Goal: Task Accomplishment & Management: Use online tool/utility

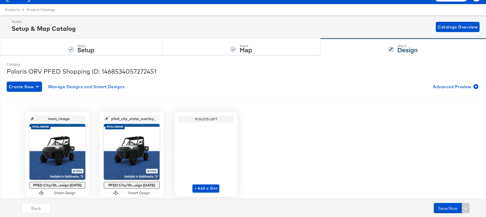
scroll to position [11, 0]
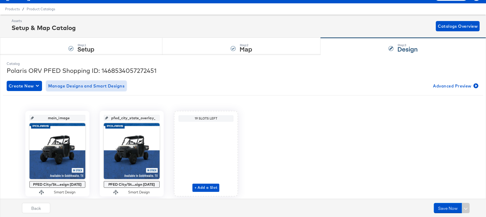
click at [97, 84] on span "Manage Designs and Smart Designs" at bounding box center [86, 85] width 77 height 7
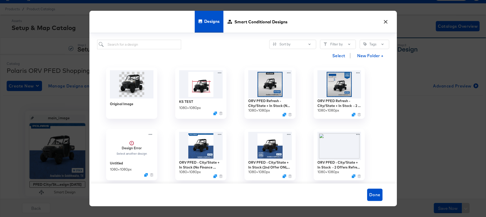
click at [387, 20] on button "×" at bounding box center [386, 20] width 9 height 9
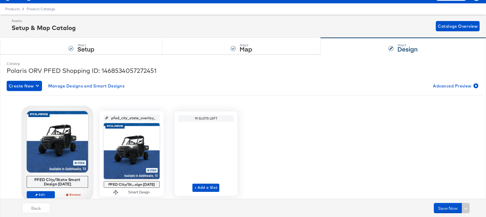
scroll to position [28, 0]
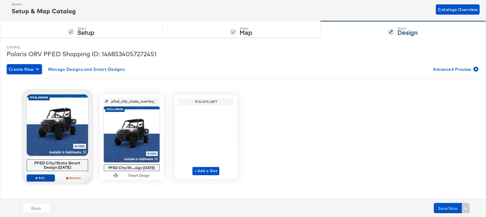
click at [39, 178] on span "Edit" at bounding box center [41, 178] width 24 height 4
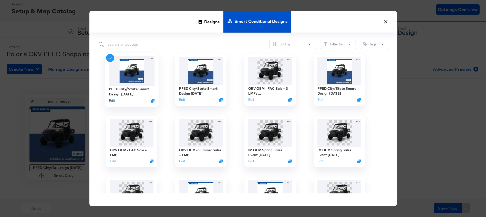
click at [109, 101] on button "Edit" at bounding box center [112, 100] width 6 height 5
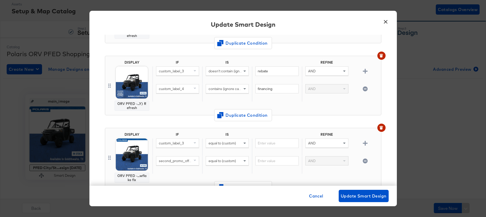
scroll to position [198, 0]
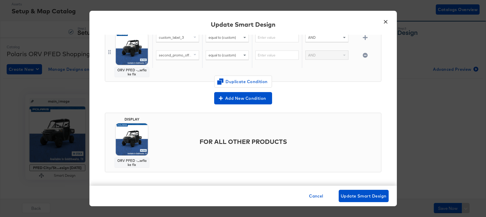
click at [385, 19] on button "×" at bounding box center [386, 20] width 9 height 9
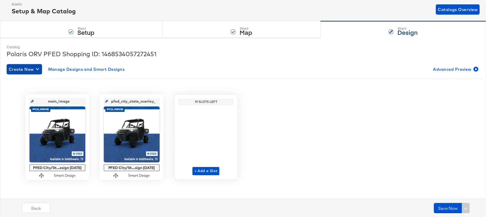
click at [15, 69] on span "Create New" at bounding box center [24, 69] width 31 height 7
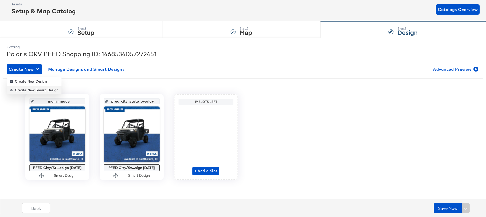
click at [25, 89] on div "Create New Smart Design" at bounding box center [34, 90] width 49 height 4
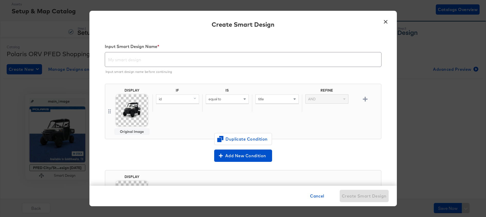
click at [142, 57] on input "text" at bounding box center [243, 57] width 276 height 14
click at [174, 100] on div "id" at bounding box center [177, 99] width 43 height 9
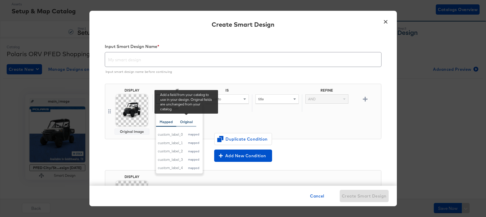
type input "custom"
click at [184, 122] on div "Original" at bounding box center [186, 121] width 13 height 5
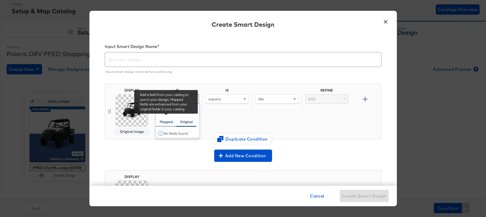
click at [165, 122] on div "Mapped" at bounding box center [166, 121] width 13 height 5
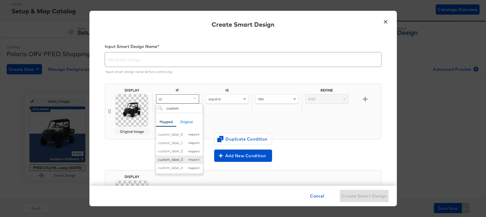
click at [175, 158] on div "custom_label_3" at bounding box center [170, 159] width 25 height 5
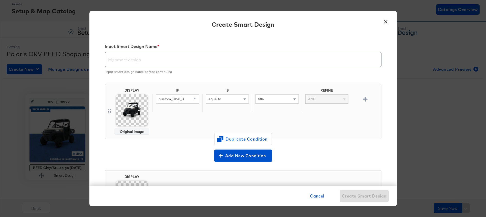
click at [221, 101] on span "equal to" at bounding box center [215, 99] width 13 height 5
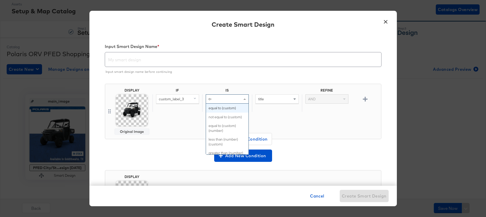
type input "con"
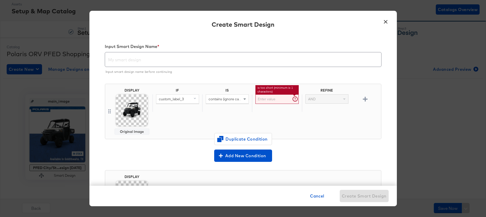
click at [272, 100] on input "text" at bounding box center [277, 98] width 43 height 9
type input "rebate"
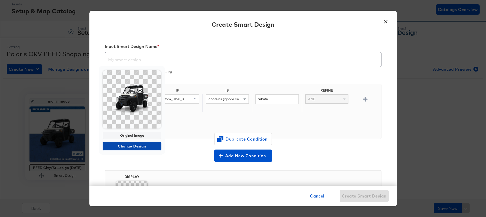
click at [125, 145] on span "Change Design" at bounding box center [132, 146] width 54 height 6
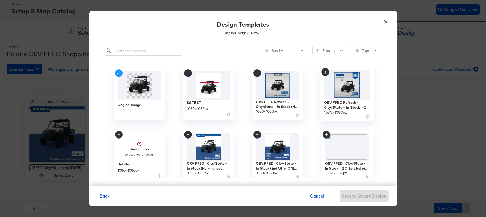
click at [344, 83] on img at bounding box center [347, 84] width 46 height 29
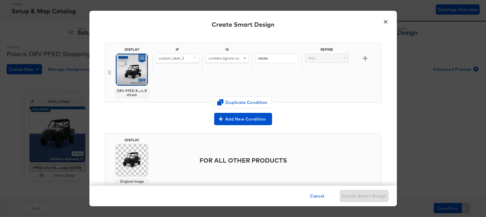
scroll to position [42, 0]
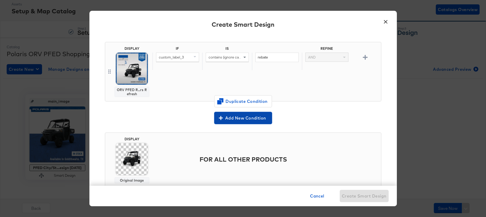
click at [237, 117] on span "Add New Condition" at bounding box center [243, 117] width 54 height 7
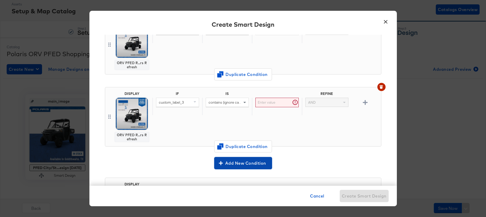
scroll to position [65, 0]
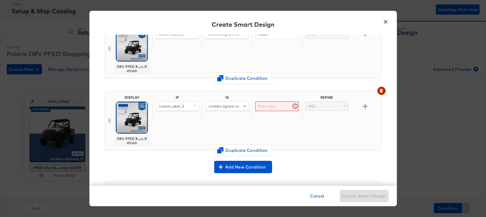
click at [222, 106] on span "contains (ignore case)" at bounding box center [226, 106] width 35 height 5
type input "equ"
click at [227, 106] on div "equal to" at bounding box center [227, 106] width 43 height 9
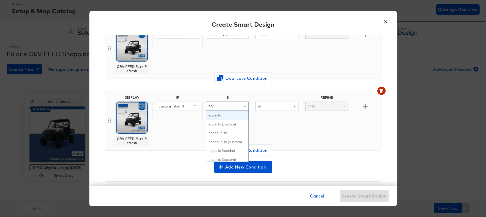
type input "equ"
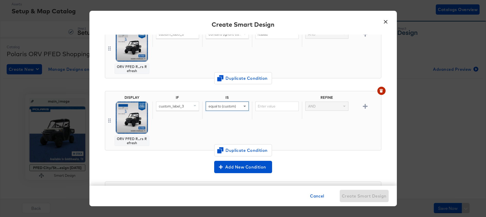
click at [271, 128] on div "IF IS REFINE custom_label_3 equal to (custom) AND" at bounding box center [266, 120] width 227 height 51
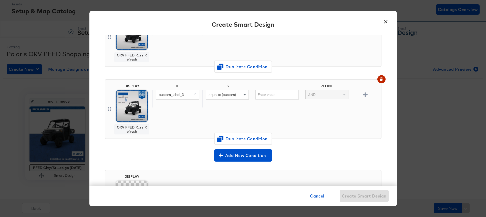
scroll to position [77, 0]
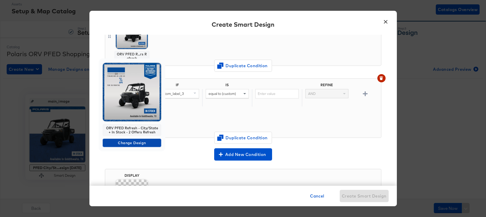
click at [129, 142] on span "Change Design" at bounding box center [132, 143] width 54 height 6
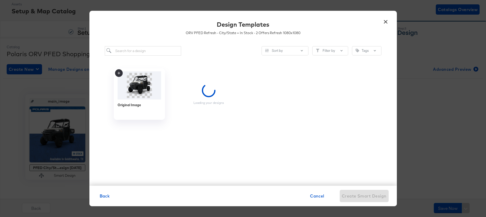
scroll to position [0, 0]
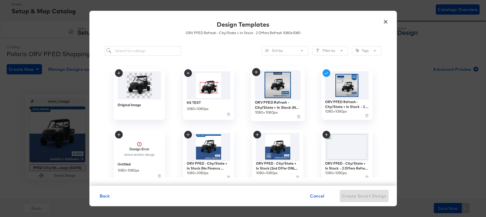
click at [266, 86] on img at bounding box center [278, 84] width 46 height 29
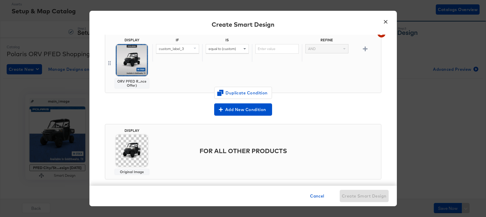
scroll to position [129, 0]
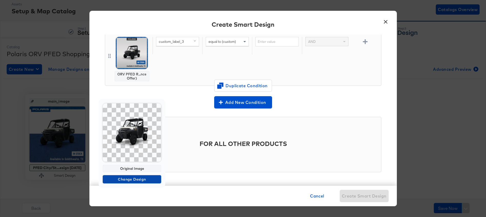
click at [133, 179] on span "Change Design" at bounding box center [132, 179] width 54 height 6
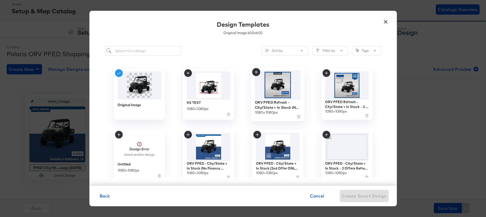
click at [282, 83] on img at bounding box center [278, 84] width 46 height 29
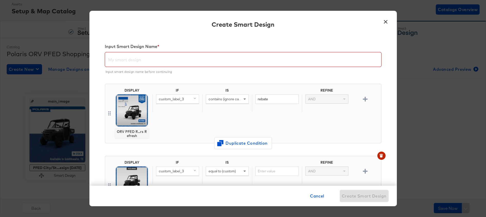
click at [215, 56] on input "text" at bounding box center [243, 57] width 276 height 14
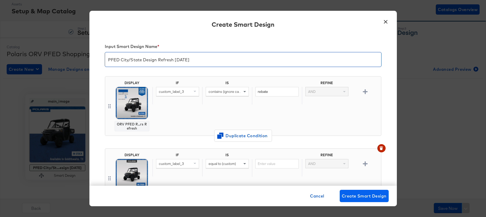
type input "PFED City/State Design Refresh [DATE]"
click at [358, 199] on span "Create Smart Design" at bounding box center [364, 195] width 45 height 7
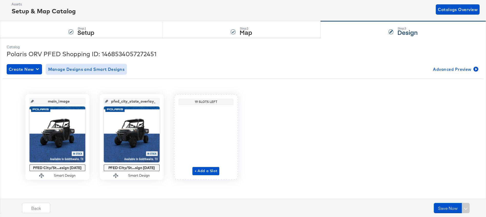
click at [112, 69] on span "Manage Designs and Smart Designs" at bounding box center [86, 69] width 77 height 7
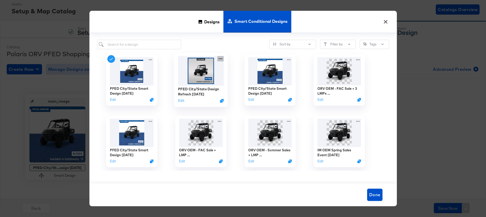
click at [221, 58] on icon at bounding box center [220, 58] width 6 height 5
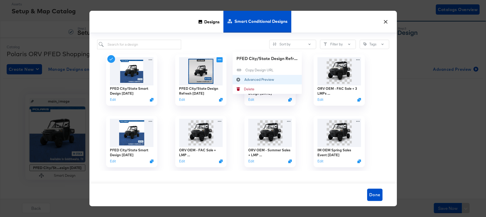
click at [244, 79] on div "Advanced Preview Advanced Preview" at bounding box center [244, 79] width 0 height 0
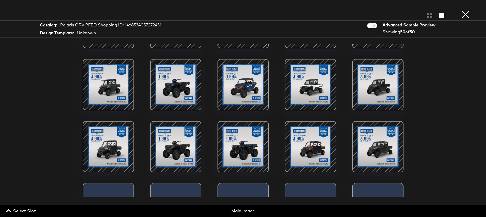
scroll to position [457, 0]
